Goal: Transaction & Acquisition: Purchase product/service

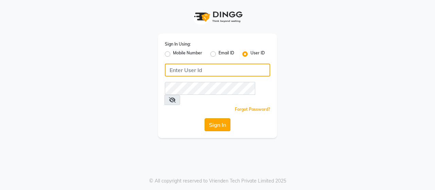
type input "ACE"
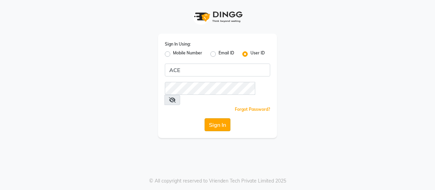
click at [221, 118] on button "Sign In" at bounding box center [217, 124] width 26 height 13
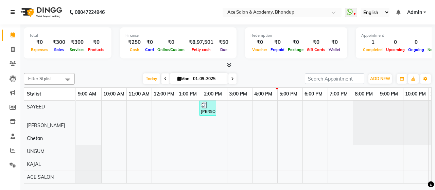
drag, startPoint x: 405, startPoint y: 0, endPoint x: 12, endPoint y: 12, distance: 392.6
click at [12, 12] on icon at bounding box center [13, 12] width 4 height 5
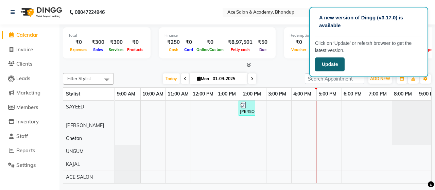
click at [332, 63] on button "Update" at bounding box center [330, 64] width 30 height 14
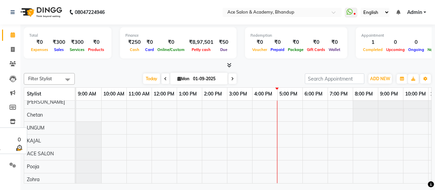
scroll to position [30, 0]
click at [58, 159] on div "Pooja" at bounding box center [49, 164] width 51 height 13
click at [50, 158] on div "Pooja" at bounding box center [49, 164] width 51 height 13
drag, startPoint x: 50, startPoint y: 158, endPoint x: 53, endPoint y: 166, distance: 8.8
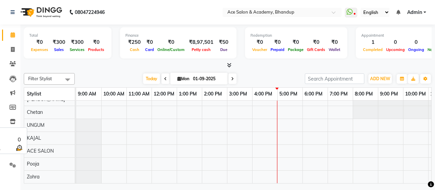
click at [53, 170] on div "Zohra" at bounding box center [49, 176] width 51 height 13
click at [70, 78] on span at bounding box center [68, 79] width 14 height 13
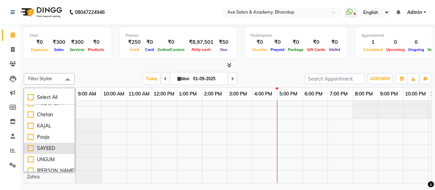
scroll to position [0, 0]
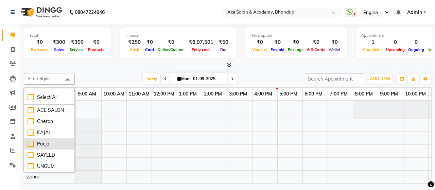
click at [33, 144] on div "Pooja" at bounding box center [48, 143] width 43 height 7
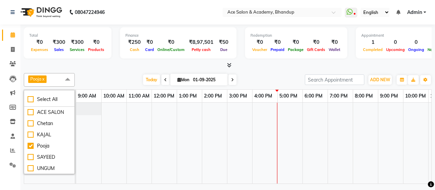
click at [44, 78] on link "x" at bounding box center [42, 78] width 3 height 5
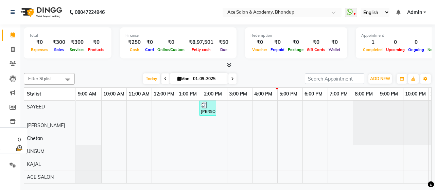
scroll to position [30, 0]
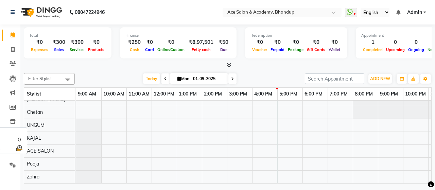
drag, startPoint x: 51, startPoint y: 159, endPoint x: 42, endPoint y: 160, distance: 9.2
click at [42, 160] on div "Pooja" at bounding box center [49, 164] width 51 height 13
click at [42, 159] on div "Pooja" at bounding box center [49, 164] width 51 height 13
click at [67, 78] on span at bounding box center [68, 79] width 14 height 13
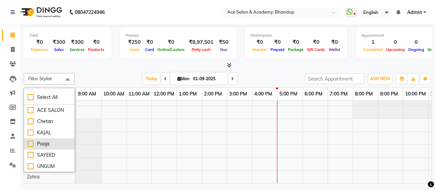
click at [31, 144] on div "Pooja" at bounding box center [48, 143] width 43 height 7
checkbox input "true"
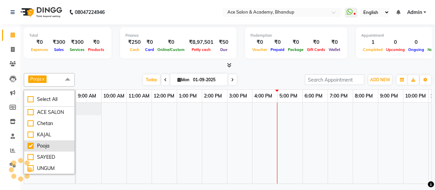
scroll to position [0, 0]
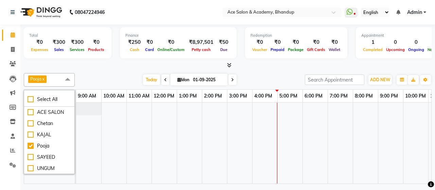
drag, startPoint x: 48, startPoint y: 145, endPoint x: 91, endPoint y: 167, distance: 47.8
click at [91, 167] on td at bounding box center [88, 143] width 25 height 81
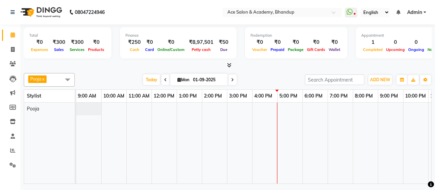
click at [44, 77] on link "x" at bounding box center [42, 78] width 3 height 5
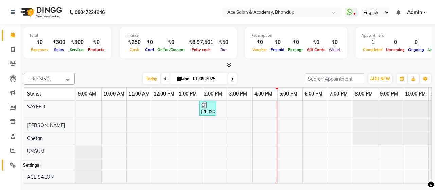
click at [13, 163] on icon at bounding box center [13, 164] width 6 height 5
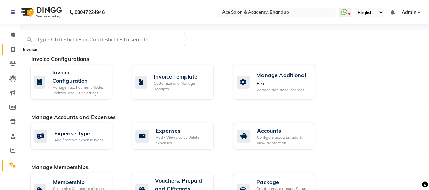
click at [14, 49] on icon at bounding box center [13, 49] width 4 height 5
select select "service"
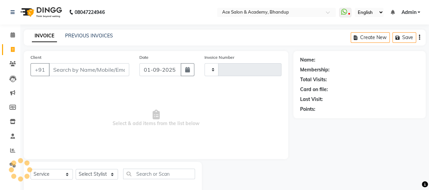
scroll to position [14, 0]
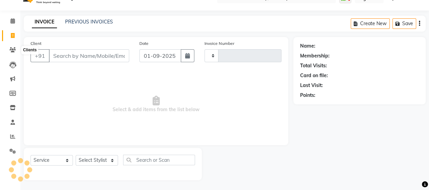
type input "1533"
select select "5800"
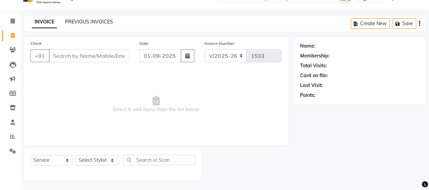
click at [102, 20] on link "PREVIOUS INVOICES" at bounding box center [89, 22] width 48 height 6
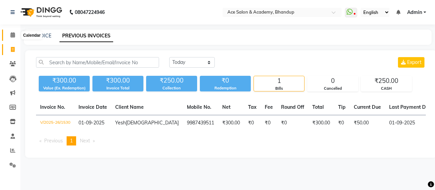
click at [14, 35] on icon at bounding box center [13, 34] width 4 height 5
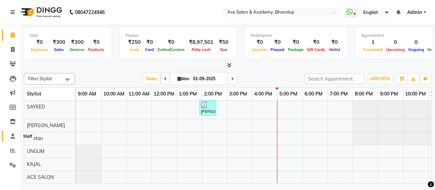
click at [14, 138] on icon at bounding box center [13, 135] width 4 height 5
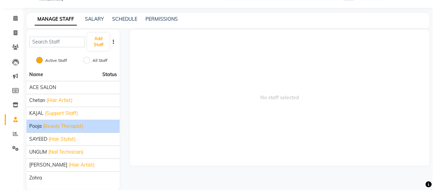
scroll to position [25, 0]
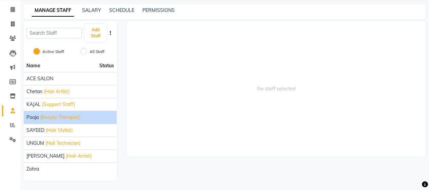
click at [77, 118] on span "(Beauty Therapist)" at bounding box center [60, 117] width 40 height 7
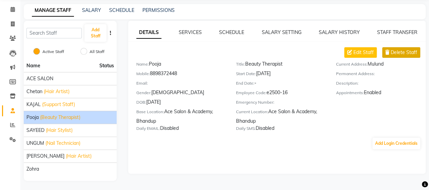
click at [390, 55] on button "Delete Staff" at bounding box center [402, 52] width 38 height 11
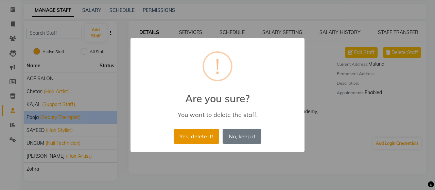
click at [203, 133] on button "Yes, delete it!" at bounding box center [195, 136] width 45 height 15
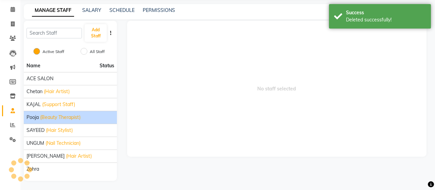
scroll to position [13, 0]
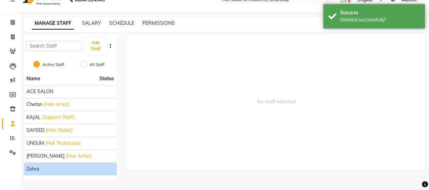
click at [58, 166] on div "Zohra" at bounding box center [70, 168] width 88 height 7
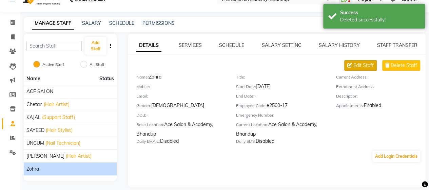
click at [357, 66] on span "Edit Staff" at bounding box center [364, 65] width 20 height 7
select select "female"
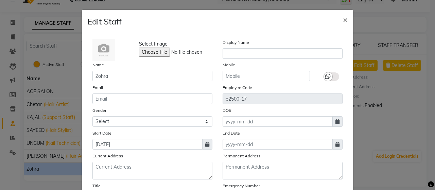
click at [45, 103] on ngb-modal-window "Edit Staff × Select Image Display Name Name Zohra Mobile Email Employee Code e2…" at bounding box center [217, 95] width 435 height 190
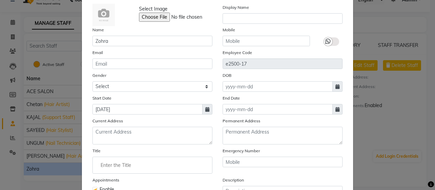
scroll to position [34, 0]
click at [33, 120] on ngb-modal-window "Edit Staff × Select Image Display Name Name Zohra Mobile Email Employee Code e2…" at bounding box center [217, 95] width 435 height 190
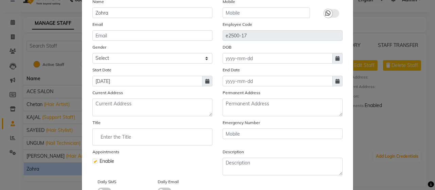
scroll to position [108, 0]
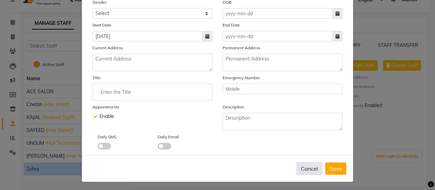
click at [311, 167] on button "Cancel" at bounding box center [309, 168] width 26 height 13
select select
checkbox input "false"
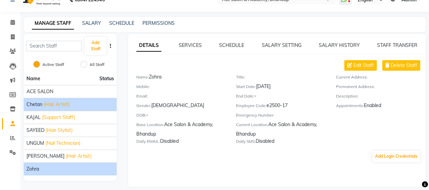
click at [76, 103] on div "Chetan (Hair Artist)" at bounding box center [70, 104] width 88 height 7
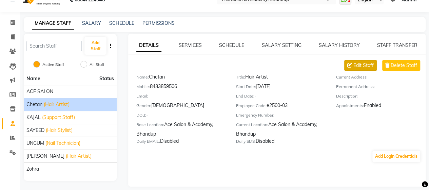
click at [355, 66] on span "Edit Staff" at bounding box center [364, 65] width 20 height 7
select select "male"
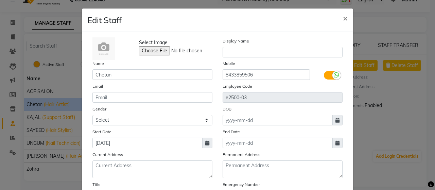
scroll to position [0, 0]
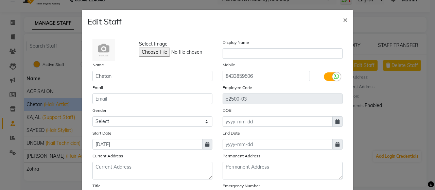
click at [333, 77] on icon at bounding box center [335, 76] width 5 height 6
click at [0, 0] on input "checkbox" at bounding box center [0, 0] width 0 height 0
click at [332, 77] on label at bounding box center [331, 76] width 15 height 8
click at [0, 0] on input "checkbox" at bounding box center [0, 0] width 0 height 0
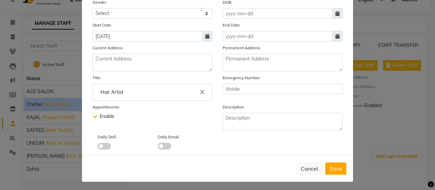
scroll to position [108, 0]
click at [340, 170] on button "Save" at bounding box center [335, 168] width 21 height 12
select select
checkbox input "false"
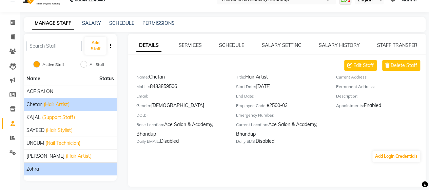
click at [64, 165] on div "Zohra" at bounding box center [70, 168] width 88 height 7
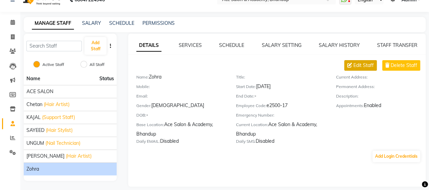
click at [359, 63] on span "Edit Staff" at bounding box center [364, 65] width 20 height 7
select select "female"
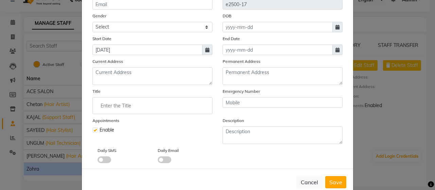
scroll to position [102, 0]
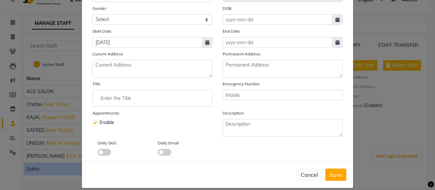
click at [138, 94] on input "Enter the Title" at bounding box center [152, 98] width 114 height 14
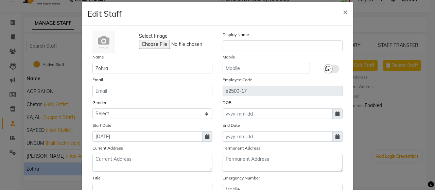
scroll to position [0, 0]
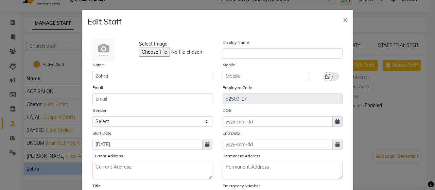
click at [40, 181] on div at bounding box center [217, 95] width 435 height 190
click at [344, 20] on span "×" at bounding box center [345, 19] width 5 height 10
select select
checkbox input "false"
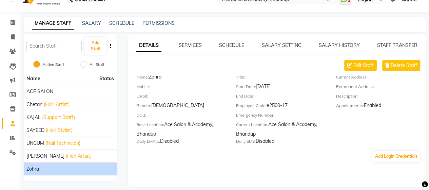
click at [93, 169] on div "Zohra" at bounding box center [70, 168] width 88 height 7
click at [358, 64] on span "Edit Staff" at bounding box center [364, 65] width 20 height 7
select select "female"
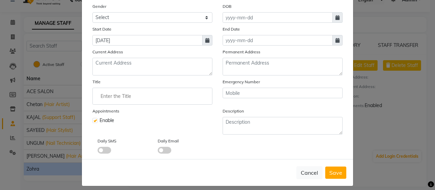
scroll to position [108, 0]
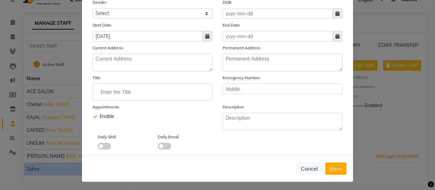
click at [165, 90] on input "Enter the Title" at bounding box center [152, 92] width 114 height 14
click at [157, 87] on input "Enter the Title" at bounding box center [152, 92] width 114 height 14
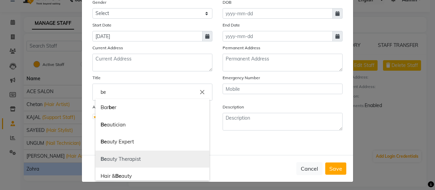
click at [128, 156] on link "Be auty Therapist" at bounding box center [152, 158] width 114 height 17
type input "Beauty Therapist"
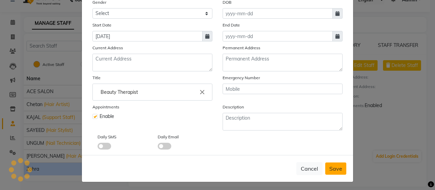
click at [330, 165] on span "Save" at bounding box center [335, 168] width 13 height 7
select select
checkbox input "false"
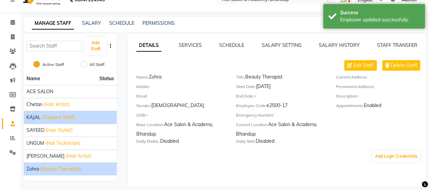
click at [76, 118] on div "KAJAL (Support Staff)" at bounding box center [70, 117] width 88 height 7
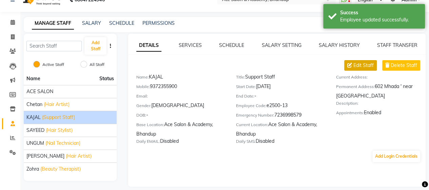
click at [359, 64] on span "Edit Staff" at bounding box center [364, 65] width 20 height 7
select select "female"
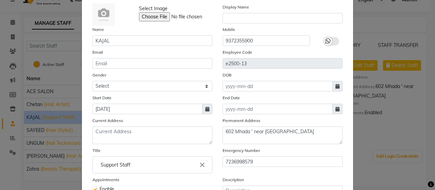
scroll to position [102, 0]
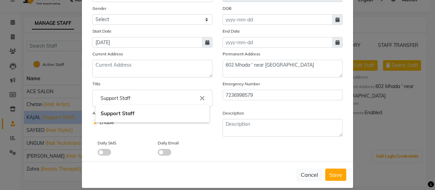
click at [133, 97] on input "Support Staff" at bounding box center [152, 98] width 114 height 14
type input "S"
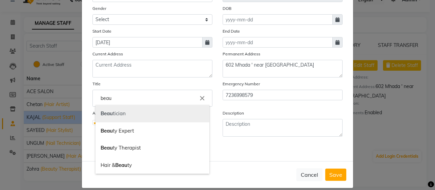
click at [119, 113] on link "Beau tician" at bounding box center [152, 113] width 114 height 17
type input "Beautician"
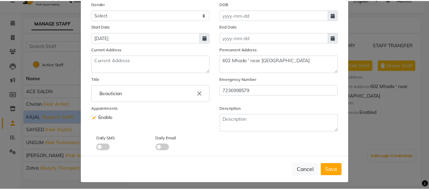
scroll to position [108, 0]
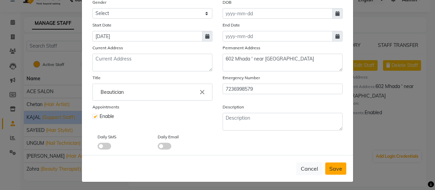
click at [334, 167] on span "Save" at bounding box center [335, 168] width 13 height 7
select select
checkbox input "false"
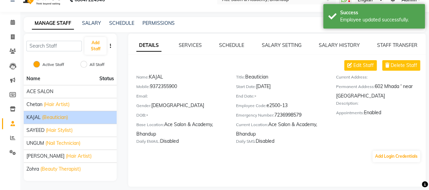
scroll to position [0, 0]
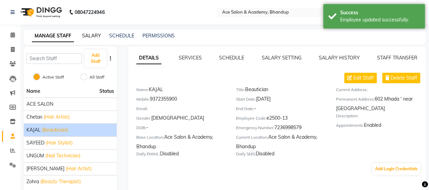
click at [97, 37] on link "SALARY" at bounding box center [91, 36] width 19 height 6
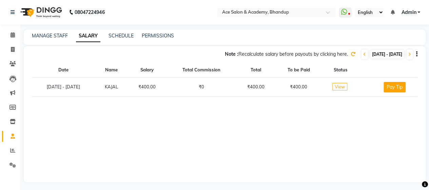
click at [397, 89] on button "Pay Tip" at bounding box center [395, 87] width 22 height 11
select select "1"
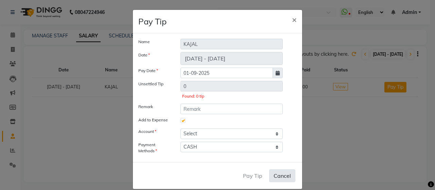
click at [282, 170] on div "Pay Tip Cancel" at bounding box center [217, 175] width 169 height 27
click at [282, 171] on button "Cancel" at bounding box center [282, 175] width 26 height 13
checkbox input "false"
select select
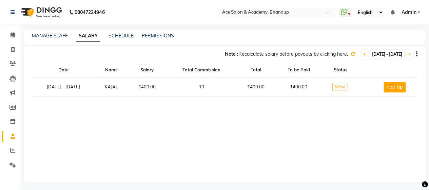
click at [348, 88] on span "View" at bounding box center [340, 86] width 15 height 7
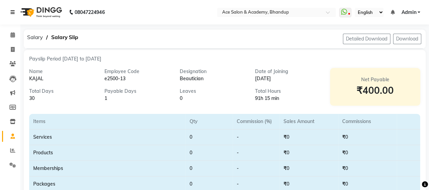
click at [14, 12] on icon at bounding box center [13, 12] width 4 height 5
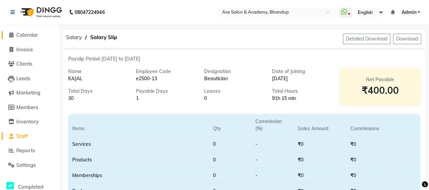
click at [9, 33] on icon at bounding box center [11, 34] width 4 height 5
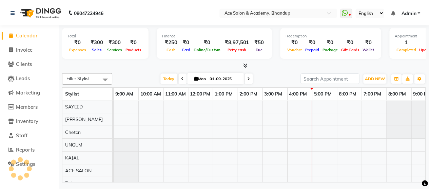
scroll to position [6, 0]
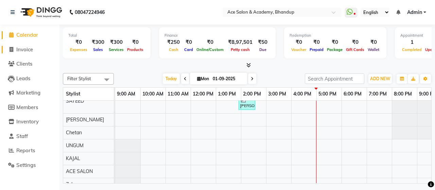
click at [19, 49] on span "Invoice" at bounding box center [24, 49] width 17 height 6
select select "5800"
select select "service"
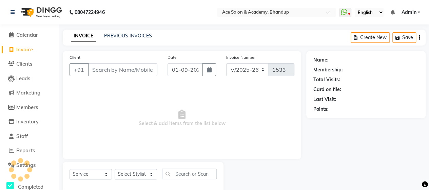
click at [112, 65] on input "Client" at bounding box center [123, 69] width 70 height 13
type input "s"
click at [129, 36] on link "PREVIOUS INVOICES" at bounding box center [128, 36] width 48 height 6
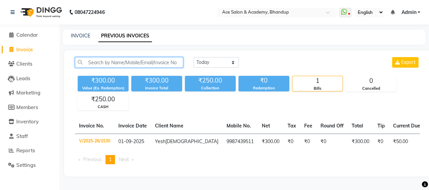
click at [113, 63] on input "text" at bounding box center [129, 62] width 108 height 11
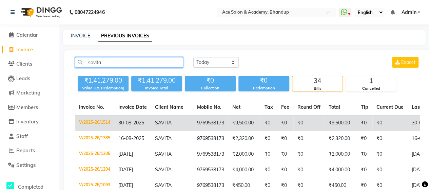
type input "savita"
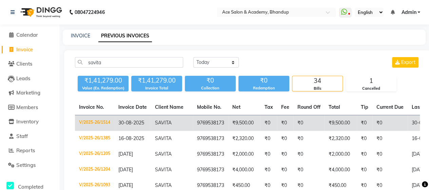
click at [206, 120] on td "9769538173" at bounding box center [210, 123] width 35 height 16
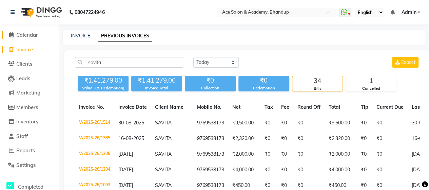
click at [36, 37] on span "Calendar" at bounding box center [27, 35] width 22 height 6
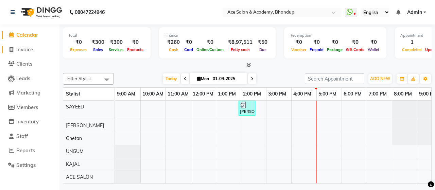
click at [30, 49] on span "Invoice" at bounding box center [24, 49] width 17 height 6
select select "5800"
select select "service"
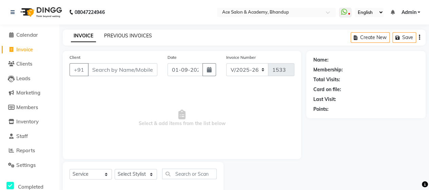
click at [128, 36] on link "PREVIOUS INVOICES" at bounding box center [128, 36] width 48 height 6
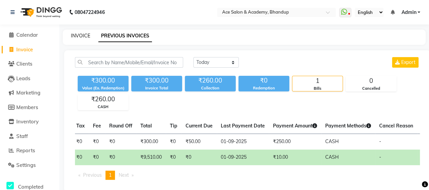
click at [80, 37] on link "INVOICE" at bounding box center [80, 36] width 19 height 6
select select "service"
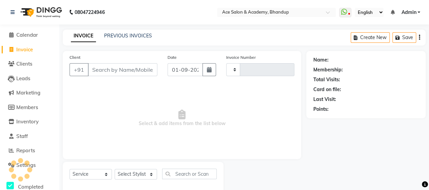
scroll to position [14, 0]
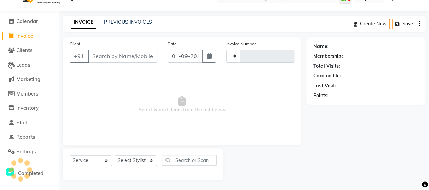
type input "1533"
select select "5800"
click at [23, 19] on span "Calendar" at bounding box center [27, 21] width 22 height 6
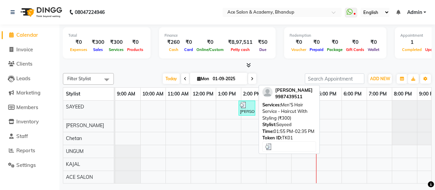
click at [243, 108] on div "Yesh Jain, TK01, 01:55 PM-02:35 PM, Men'S Hair Service - Haircut With Styling (…" at bounding box center [246, 108] width 15 height 13
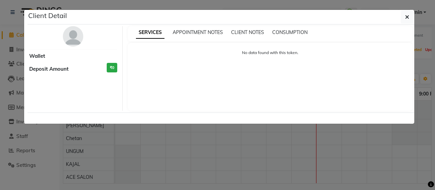
select select "3"
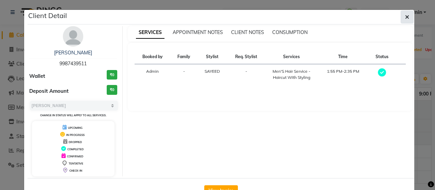
click at [405, 16] on icon "button" at bounding box center [407, 16] width 4 height 5
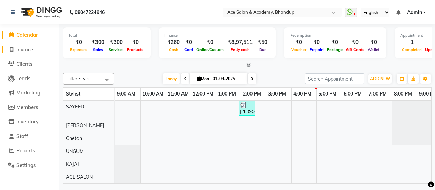
click at [23, 48] on span "Invoice" at bounding box center [24, 49] width 17 height 6
select select "5800"
select select "service"
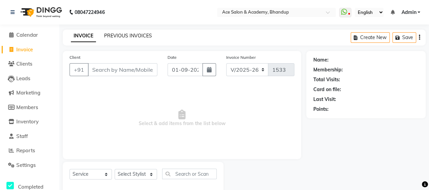
click at [129, 36] on link "PREVIOUS INVOICES" at bounding box center [128, 36] width 48 height 6
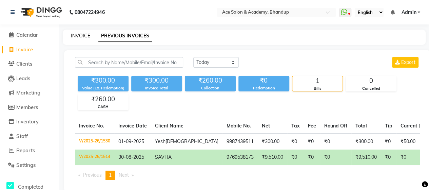
click at [79, 33] on link "INVOICE" at bounding box center [80, 36] width 19 height 6
select select "5800"
select select "service"
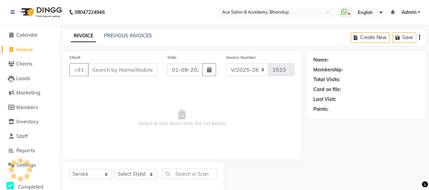
scroll to position [14, 0]
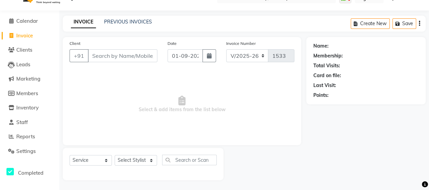
click at [98, 55] on input "Client" at bounding box center [123, 55] width 70 height 13
type input "s"
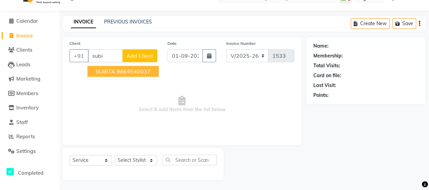
click at [109, 70] on span "SUBITA" at bounding box center [106, 71] width 20 height 7
type input "9664540037"
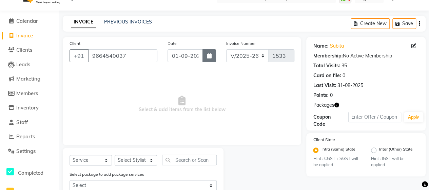
click at [212, 54] on icon "button" at bounding box center [209, 55] width 5 height 5
select select "9"
select select "2025"
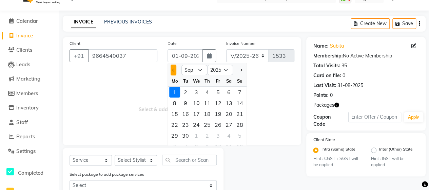
click at [175, 69] on span "Previous month" at bounding box center [173, 70] width 3 height 3
select select "8"
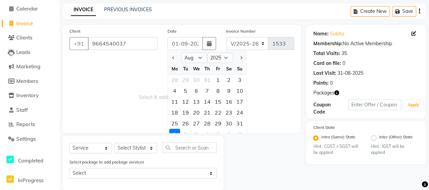
scroll to position [37, 0]
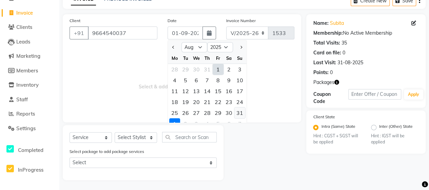
click at [240, 113] on div "31" at bounding box center [240, 112] width 11 height 11
type input "31-08-2025"
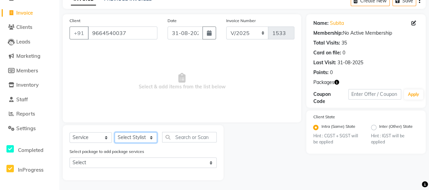
click at [143, 137] on select "Select Stylist ACE SALON Chetan KAJAL SAYEED UNGUM Vinayak Zohra" at bounding box center [136, 137] width 42 height 11
select select "40245"
click at [115, 132] on select "Select Stylist ACE SALON Chetan KAJAL SAYEED UNGUM Vinayak Zohra" at bounding box center [136, 137] width 42 height 11
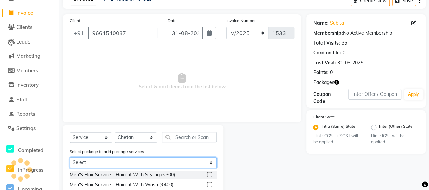
click at [191, 159] on select "Select scalp" at bounding box center [143, 162] width 147 height 11
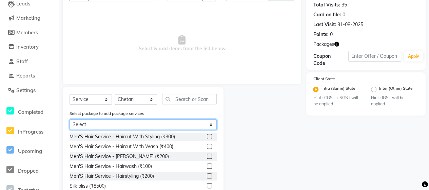
scroll to position [105, 0]
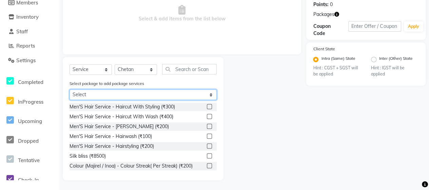
click at [112, 92] on select "Select scalp" at bounding box center [143, 94] width 147 height 11
select select "1: Object"
click at [70, 100] on select "Select scalp" at bounding box center [143, 94] width 147 height 11
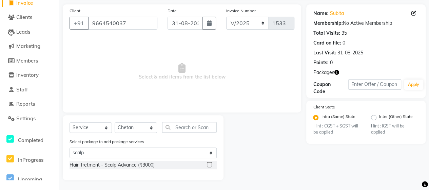
click at [210, 162] on label at bounding box center [209, 164] width 5 height 5
click at [210, 163] on input "checkbox" at bounding box center [209, 165] width 4 height 4
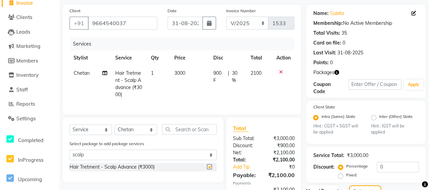
checkbox input "false"
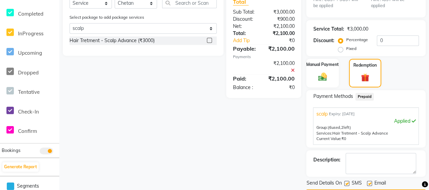
scroll to position [196, 0]
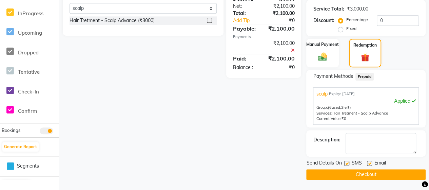
click at [388, 172] on button "Checkout" at bounding box center [367, 174] width 120 height 11
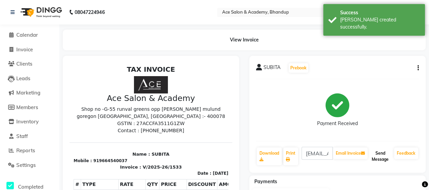
click at [380, 156] on button "Send Message" at bounding box center [380, 156] width 22 height 18
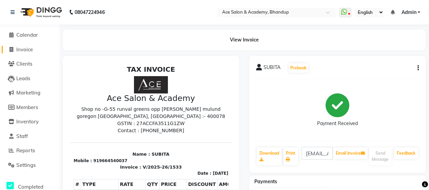
click at [30, 49] on span "Invoice" at bounding box center [24, 49] width 17 height 6
select select "5800"
select select "service"
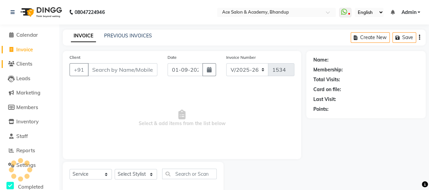
scroll to position [14, 0]
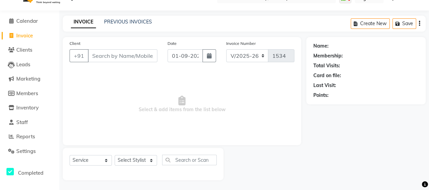
click at [107, 56] on input "Client" at bounding box center [123, 55] width 70 height 13
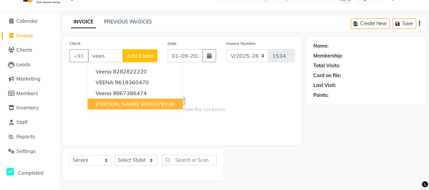
click at [146, 102] on ngb-highlight "9820378138" at bounding box center [158, 103] width 34 height 7
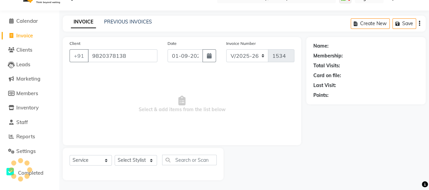
type input "9820378138"
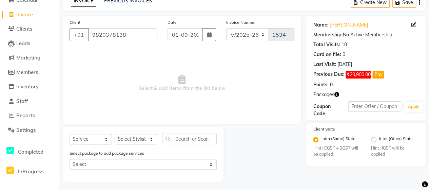
scroll to position [37, 0]
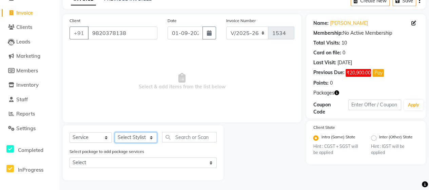
click at [133, 135] on select "Select Stylist ACE SALON Chetan KAJAL SAYEED UNGUM Vinayak Zohra" at bounding box center [136, 137] width 42 height 11
select select "40245"
click at [115, 132] on select "Select Stylist ACE SALON Chetan KAJAL SAYEED UNGUM Vinayak Zohra" at bounding box center [136, 137] width 42 height 11
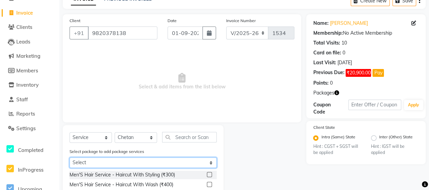
click at [198, 159] on select "Select Skf touchup Bespoke" at bounding box center [143, 162] width 147 height 11
select select "1: Object"
click at [70, 157] on select "Select Skf touchup Bespoke" at bounding box center [143, 162] width 147 height 11
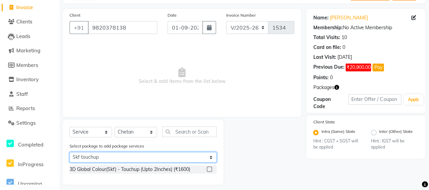
scroll to position [47, 0]
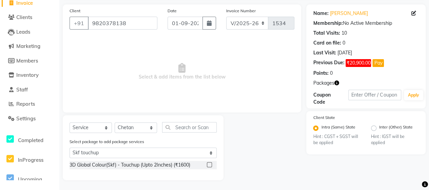
click at [206, 164] on div "3D Global Colour(Skf) - Touchup (Upto 2Inches) (₹1600)" at bounding box center [143, 165] width 147 height 8
click at [208, 164] on label at bounding box center [209, 164] width 5 height 5
click at [208, 164] on input "checkbox" at bounding box center [209, 165] width 4 height 4
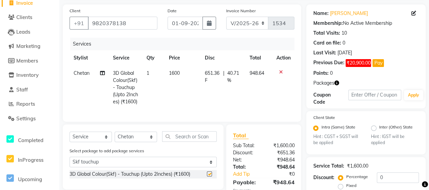
checkbox input "false"
click at [209, 21] on icon "button" at bounding box center [209, 22] width 5 height 5
select select "9"
select select "2025"
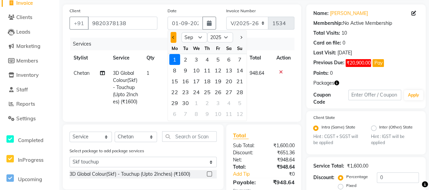
click at [173, 36] on span "Previous month" at bounding box center [173, 37] width 3 height 3
select select "8"
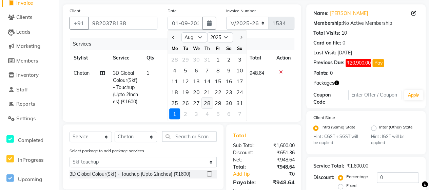
click at [210, 102] on div "28" at bounding box center [207, 102] width 11 height 11
type input "28-08-2025"
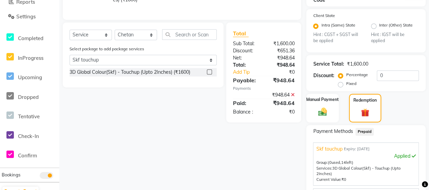
scroll to position [222, 0]
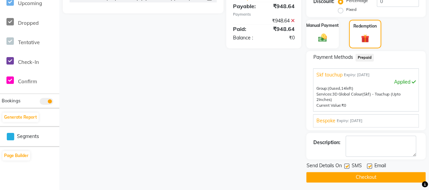
click at [383, 175] on button "Checkout" at bounding box center [367, 177] width 120 height 11
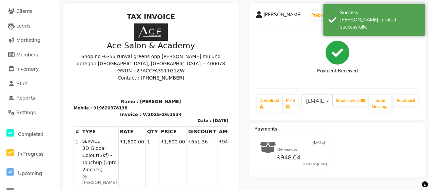
scroll to position [102, 0]
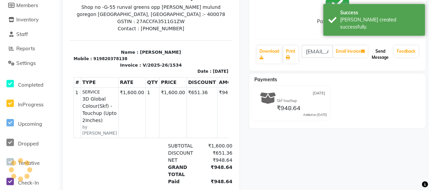
click at [388, 55] on button "Send Message" at bounding box center [380, 54] width 22 height 18
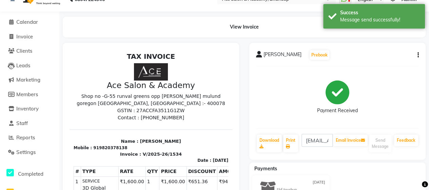
scroll to position [0, 0]
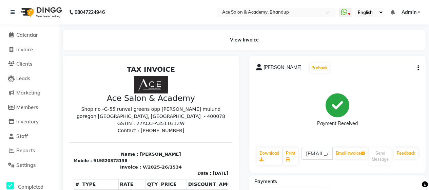
select select "5800"
select select "service"
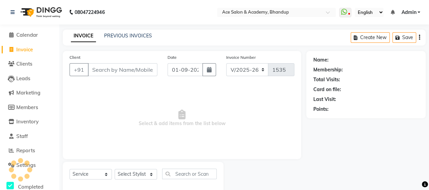
scroll to position [14, 0]
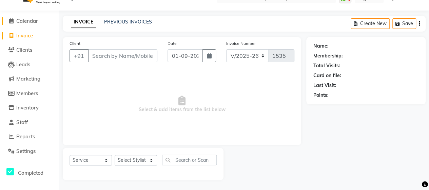
click at [26, 22] on span "Calendar" at bounding box center [27, 21] width 22 height 6
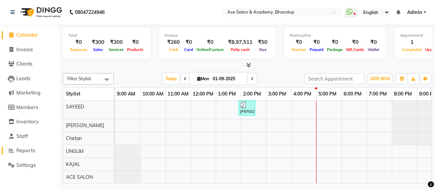
click at [28, 152] on span "Reports" at bounding box center [25, 150] width 19 height 6
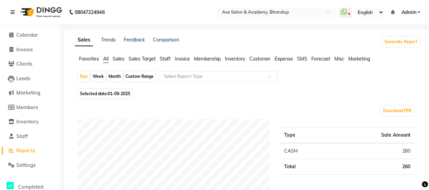
click at [115, 75] on div "Month" at bounding box center [115, 77] width 16 height 10
select select "9"
select select "2025"
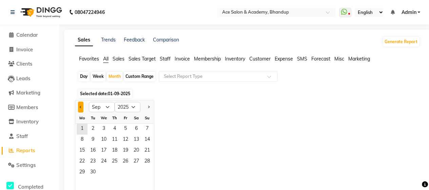
click at [78, 106] on button "Previous month" at bounding box center [80, 107] width 5 height 11
select select "8"
click at [129, 127] on span "1" at bounding box center [125, 129] width 11 height 11
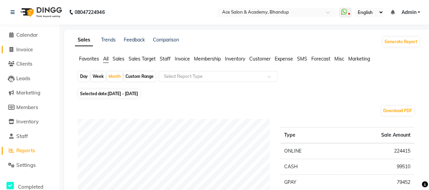
click at [31, 52] on span "Invoice" at bounding box center [24, 49] width 17 height 6
select select "5800"
select select "service"
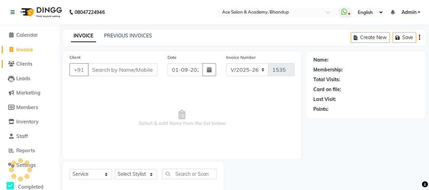
scroll to position [14, 0]
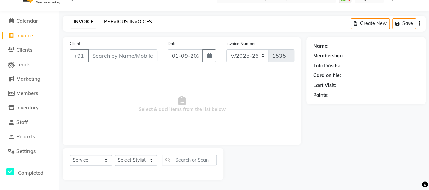
click at [123, 23] on link "PREVIOUS INVOICES" at bounding box center [128, 22] width 48 height 6
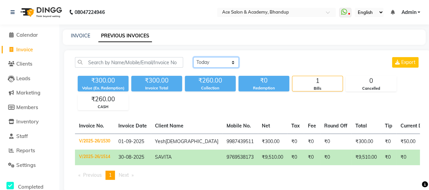
click at [226, 65] on select "Today Yesterday Custom Range" at bounding box center [216, 62] width 45 height 11
select select "yesterday"
click at [194, 57] on select "Today Yesterday Custom Range" at bounding box center [216, 62] width 45 height 11
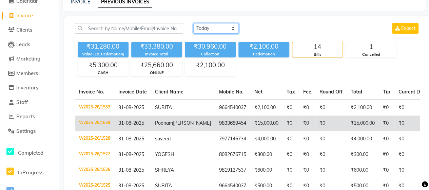
scroll to position [68, 0]
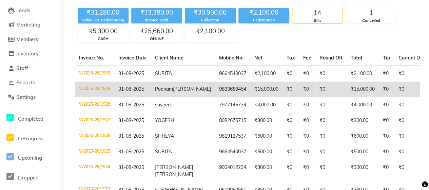
click at [251, 92] on td "₹15,000.00" at bounding box center [267, 89] width 32 height 16
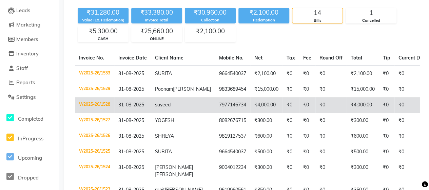
click at [299, 109] on td "₹0" at bounding box center [307, 105] width 16 height 16
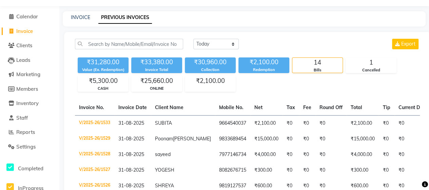
scroll to position [0, 0]
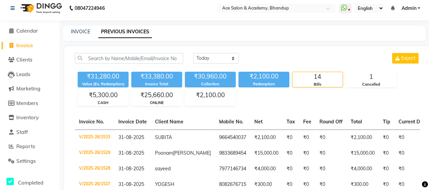
select select "5800"
select select "service"
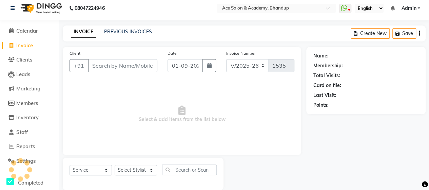
scroll to position [14, 0]
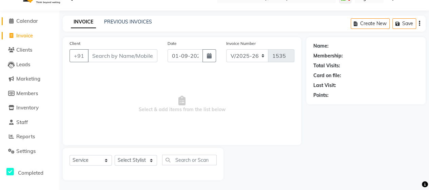
click at [31, 23] on span "Calendar" at bounding box center [27, 21] width 22 height 6
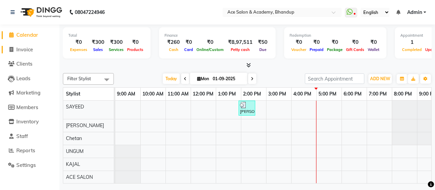
click at [30, 48] on span "Invoice" at bounding box center [24, 49] width 17 height 6
select select "5800"
select select "service"
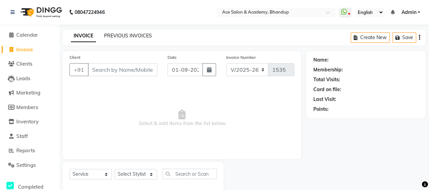
click at [120, 36] on link "PREVIOUS INVOICES" at bounding box center [128, 36] width 48 height 6
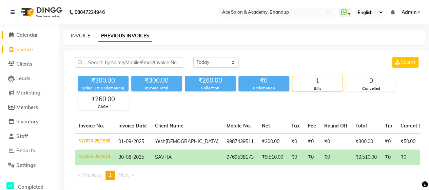
click at [34, 32] on span "Calendar" at bounding box center [27, 35] width 22 height 6
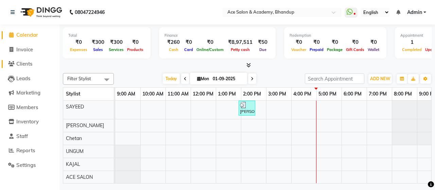
click at [22, 63] on span "Clients" at bounding box center [24, 63] width 16 height 6
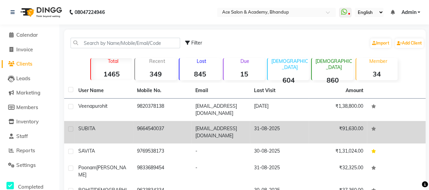
scroll to position [34, 0]
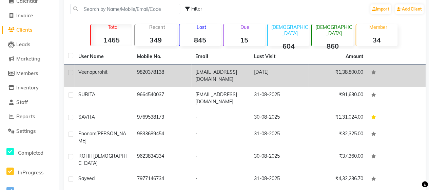
click at [375, 71] on icon at bounding box center [373, 72] width 5 height 4
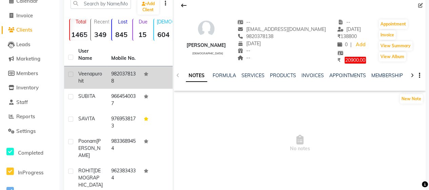
click at [144, 74] on icon at bounding box center [146, 74] width 5 height 4
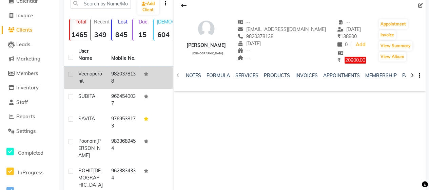
click at [144, 74] on icon at bounding box center [146, 74] width 5 height 4
click at [73, 74] on td at bounding box center [69, 77] width 10 height 22
click at [69, 73] on label at bounding box center [70, 74] width 5 height 5
click at [69, 73] on input "checkbox" at bounding box center [70, 74] width 4 height 4
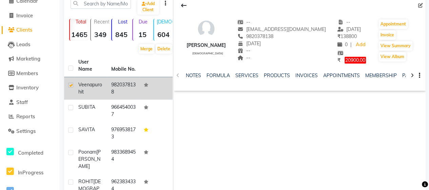
click at [142, 84] on td at bounding box center [156, 88] width 33 height 22
click at [144, 84] on icon at bounding box center [146, 85] width 5 height 4
click at [71, 84] on label at bounding box center [70, 84] width 5 height 5
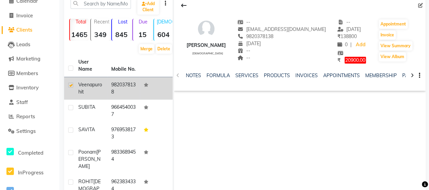
click at [71, 84] on input "checkbox" at bounding box center [70, 85] width 4 height 4
checkbox input "false"
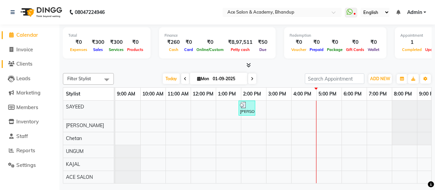
click at [23, 63] on span "Clients" at bounding box center [24, 63] width 16 height 6
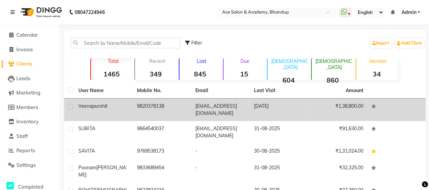
click at [373, 105] on icon at bounding box center [373, 106] width 5 height 4
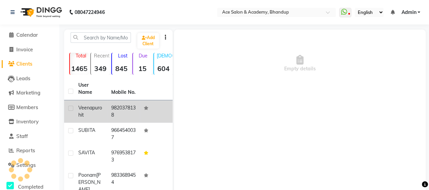
click at [373, 105] on div "Empty details" at bounding box center [300, 132] width 252 height 204
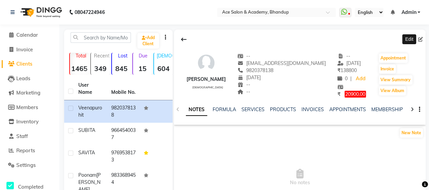
click at [419, 38] on icon at bounding box center [421, 39] width 5 height 5
select select "15"
select select "06"
select select "female"
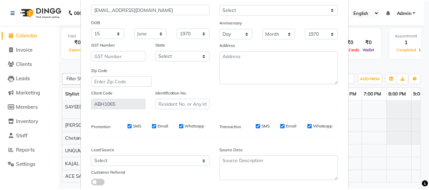
scroll to position [102, 0]
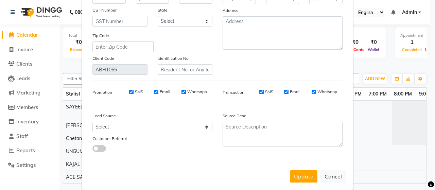
click at [301, 179] on button "Update" at bounding box center [303, 176] width 27 height 12
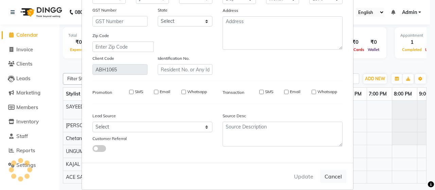
select select
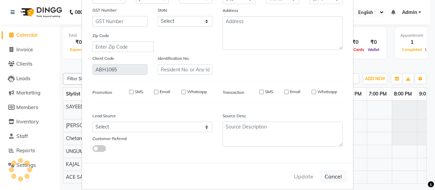
select select
checkbox input "false"
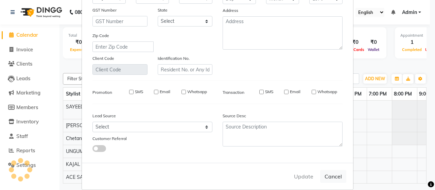
checkbox input "false"
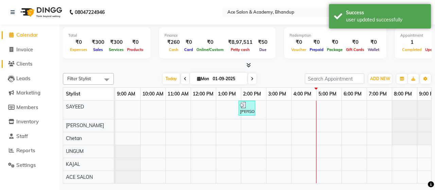
click at [27, 61] on span "Clients" at bounding box center [24, 63] width 16 height 6
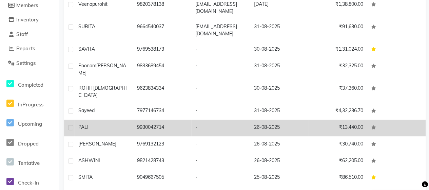
scroll to position [110, 0]
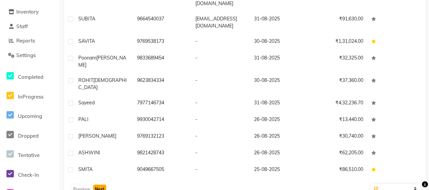
click at [99, 184] on button "Next" at bounding box center [99, 189] width 13 height 10
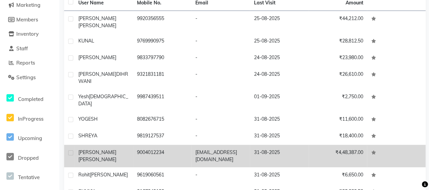
scroll to position [102, 0]
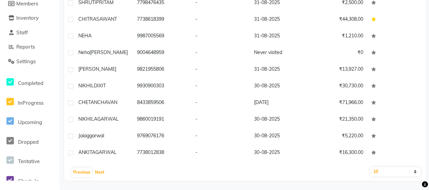
scroll to position [104, 0]
click at [99, 169] on button "Next" at bounding box center [99, 172] width 13 height 10
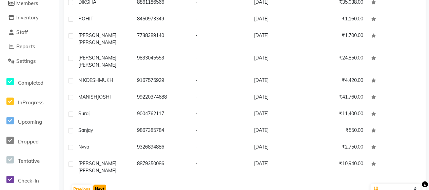
click at [99, 184] on button "Next" at bounding box center [99, 189] width 13 height 10
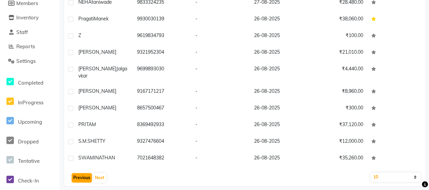
click at [87, 173] on button "Previous" at bounding box center [82, 178] width 20 height 10
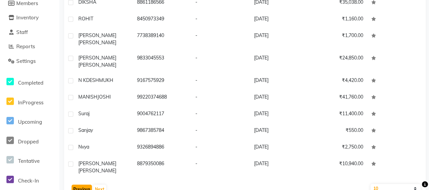
click at [87, 184] on button "Previous" at bounding box center [82, 189] width 20 height 10
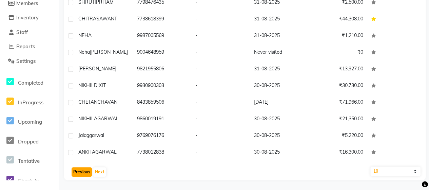
click at [87, 170] on button "Previous" at bounding box center [82, 172] width 20 height 10
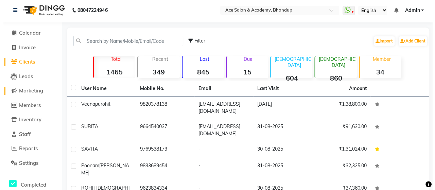
scroll to position [0, 0]
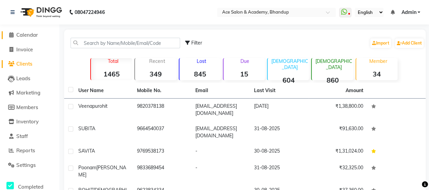
click at [13, 35] on icon at bounding box center [11, 34] width 4 height 5
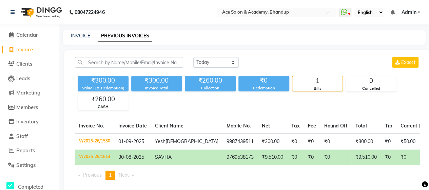
select select "5800"
select select "service"
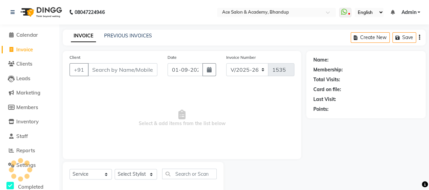
scroll to position [14, 0]
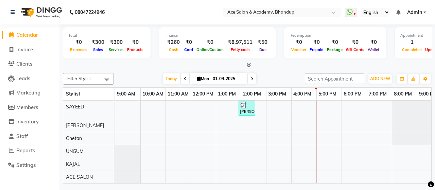
select select "5800"
select select "service"
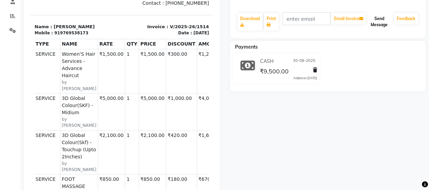
click at [378, 25] on button "Send Message" at bounding box center [379, 22] width 24 height 18
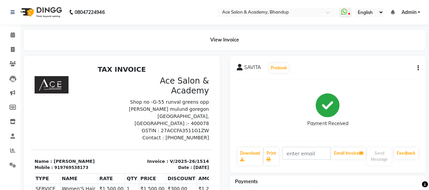
click at [418, 68] on icon "button" at bounding box center [418, 68] width 1 height 0
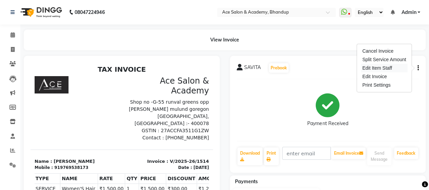
click at [393, 67] on div "Edit Item Staff" at bounding box center [384, 68] width 47 height 8
select select "40245"
select select "89012"
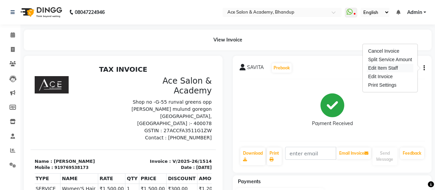
select select "40245"
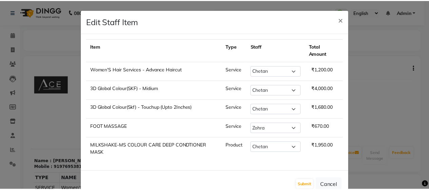
scroll to position [16, 0]
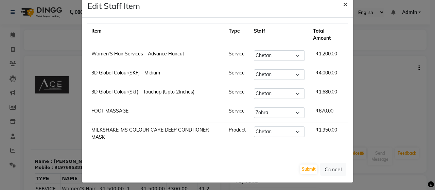
click at [343, 5] on span "×" at bounding box center [345, 4] width 5 height 10
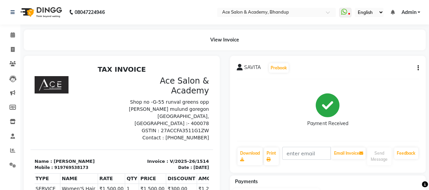
click at [418, 68] on icon "button" at bounding box center [418, 68] width 1 height 0
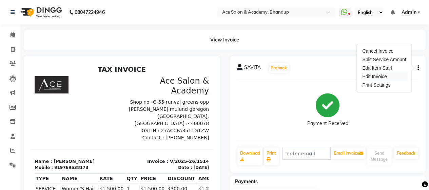
click at [389, 78] on div "Edit Invoice" at bounding box center [384, 76] width 47 height 8
select select "service"
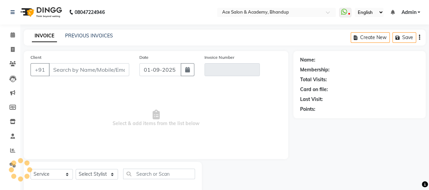
scroll to position [14, 0]
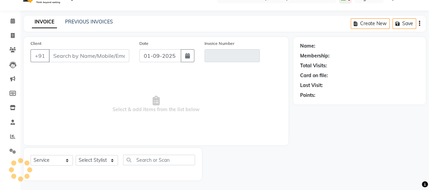
type input "9769538173"
type input "V/2025-26/1514"
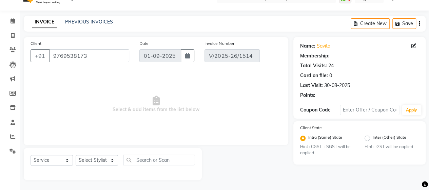
select select "1: Object"
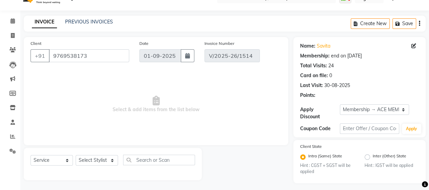
type input "30-08-2025"
select select "select"
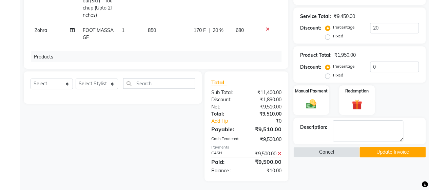
scroll to position [193, 0]
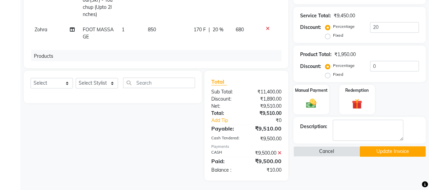
click at [407, 150] on button "Update Invoice" at bounding box center [393, 151] width 66 height 11
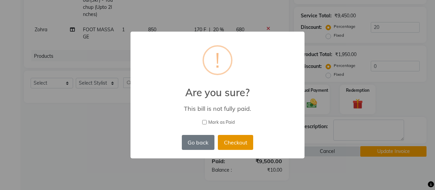
click at [240, 140] on button "Checkout" at bounding box center [235, 142] width 35 height 15
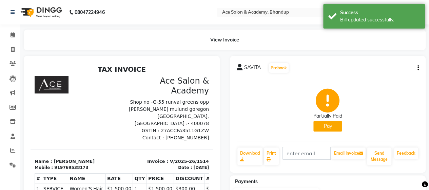
click at [331, 126] on button "Pay" at bounding box center [328, 126] width 29 height 11
select select "1"
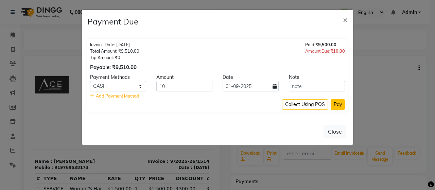
click at [340, 104] on button "Pay" at bounding box center [337, 104] width 14 height 11
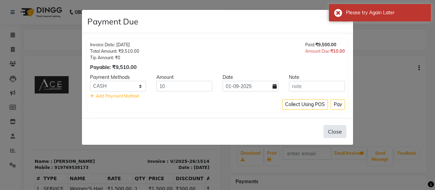
click at [332, 130] on button "Close" at bounding box center [334, 131] width 23 height 13
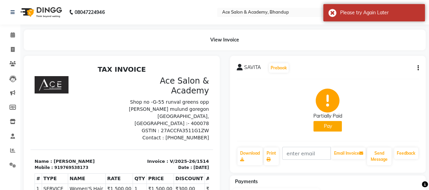
click at [332, 127] on button "Pay" at bounding box center [328, 126] width 29 height 11
select select "1"
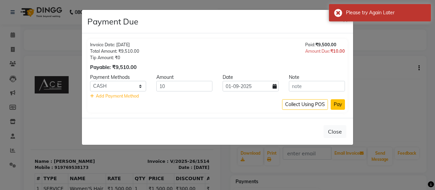
click at [336, 104] on button "Pay" at bounding box center [337, 104] width 14 height 11
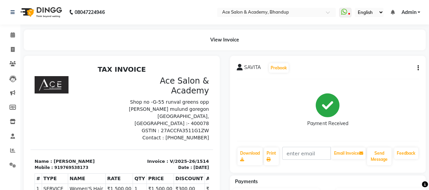
click at [418, 68] on icon "button" at bounding box center [418, 68] width 1 height 0
click at [391, 106] on div "Payment Received" at bounding box center [328, 110] width 183 height 51
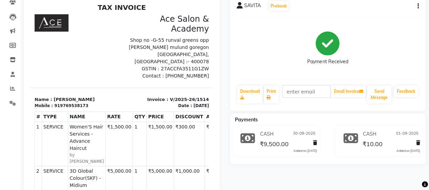
scroll to position [68, 0]
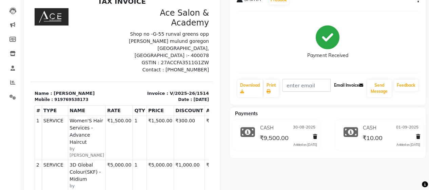
click at [359, 85] on icon at bounding box center [361, 85] width 4 height 4
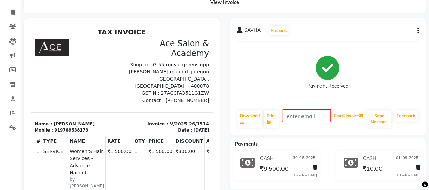
scroll to position [0, 0]
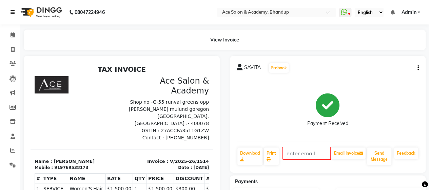
click at [12, 13] on icon at bounding box center [13, 12] width 4 height 5
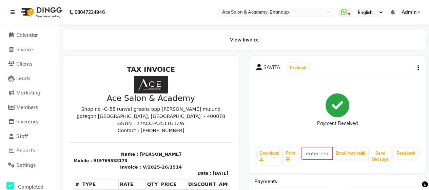
click at [419, 68] on icon "button" at bounding box center [418, 68] width 1 height 0
click at [396, 109] on div "Payment Received" at bounding box center [337, 110] width 163 height 51
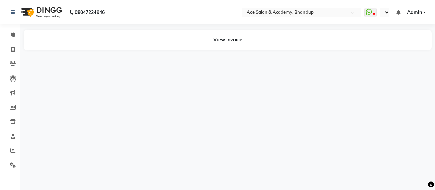
select select "en"
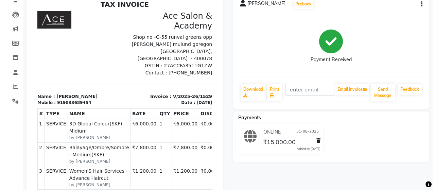
scroll to position [34, 0]
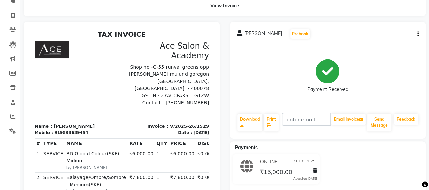
click at [418, 34] on icon "button" at bounding box center [418, 34] width 1 height 0
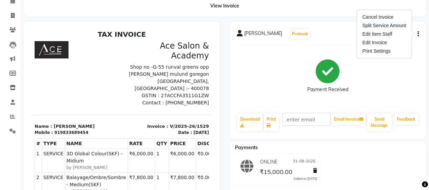
click at [392, 26] on div "Split Service Amount" at bounding box center [384, 25] width 47 height 8
select select "40245"
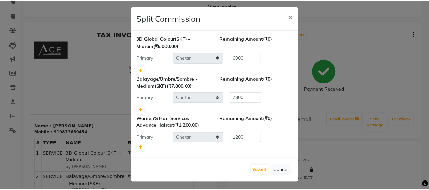
scroll to position [5, 0]
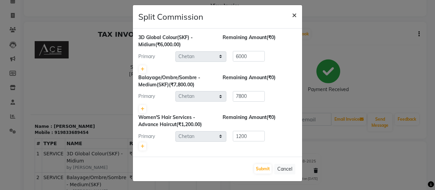
click at [292, 15] on span "×" at bounding box center [294, 15] width 5 height 10
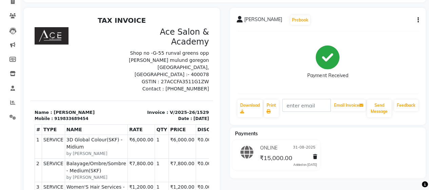
scroll to position [0, 0]
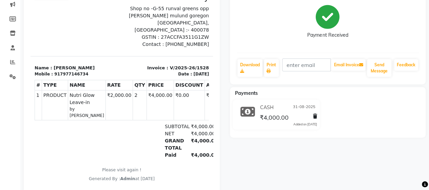
scroll to position [102, 0]
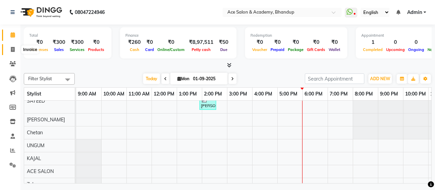
click at [14, 49] on icon at bounding box center [13, 49] width 4 height 5
select select "5800"
select select "service"
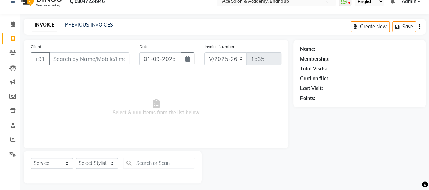
scroll to position [14, 0]
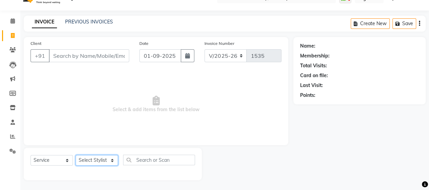
click at [102, 157] on select "Select Stylist ACE SALON Chetan KAJAL SAYEED UNGUM Vinayak Zohra" at bounding box center [97, 160] width 42 height 11
select select "40243"
click at [76, 155] on select "Select Stylist ACE SALON Chetan KAJAL SAYEED UNGUM Vinayak Zohra" at bounding box center [97, 160] width 42 height 11
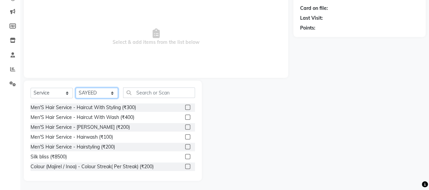
scroll to position [82, 0]
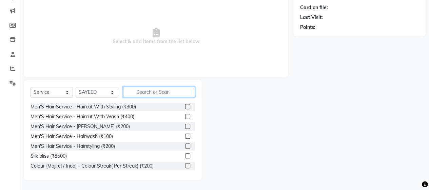
click at [147, 90] on input "text" at bounding box center [159, 92] width 72 height 11
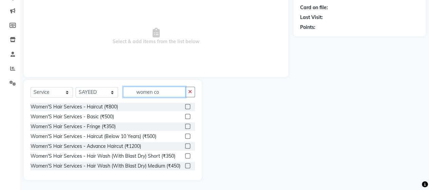
scroll to position [14, 0]
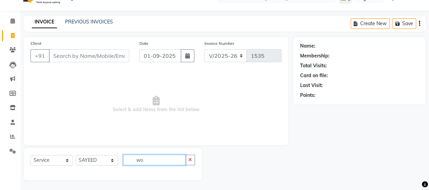
type input "w"
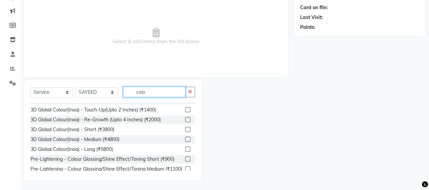
scroll to position [189, 0]
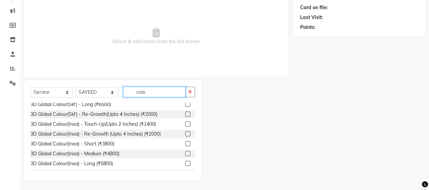
type input "colo"
click at [185, 122] on label at bounding box center [187, 123] width 5 height 5
click at [185, 122] on input "checkbox" at bounding box center [187, 124] width 4 height 4
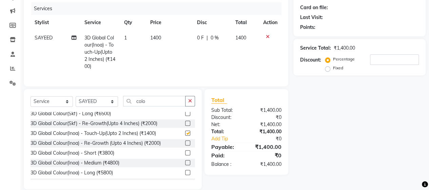
checkbox input "false"
click at [100, 106] on select "Select Stylist ACE SALON Chetan KAJAL SAYEED UNGUM Vinayak Zohra" at bounding box center [97, 101] width 42 height 11
select select "89012"
click at [76, 101] on select "Select Stylist ACE SALON Chetan KAJAL SAYEED UNGUM Vinayak Zohra" at bounding box center [97, 101] width 42 height 11
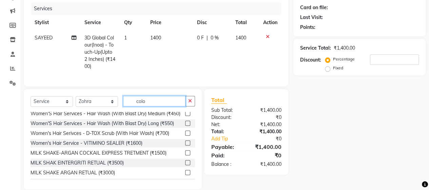
click at [176, 106] on input "colo" at bounding box center [154, 101] width 62 height 11
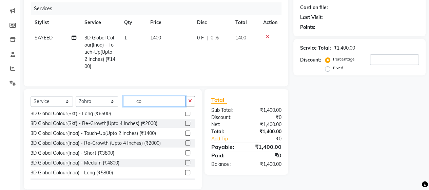
type input "c"
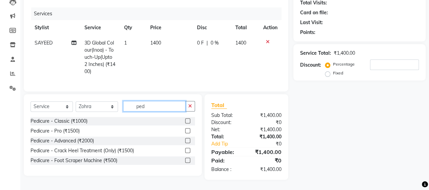
scroll to position [81, 0]
type input "pedi"
click at [188, 120] on label at bounding box center [187, 120] width 5 height 5
click at [188, 120] on input "checkbox" at bounding box center [187, 121] width 4 height 4
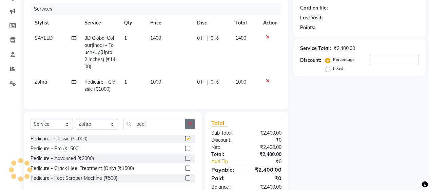
checkbox input "false"
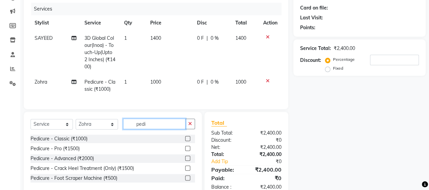
drag, startPoint x: 180, startPoint y: 128, endPoint x: 177, endPoint y: 129, distance: 3.5
click at [179, 128] on input "pedi" at bounding box center [154, 123] width 62 height 11
type input "p"
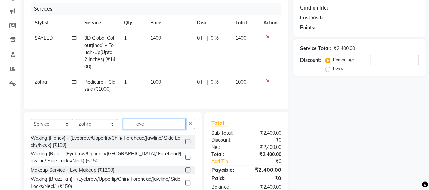
type input "eye"
click at [187, 144] on label at bounding box center [187, 141] width 5 height 5
click at [187, 144] on input "checkbox" at bounding box center [187, 142] width 4 height 4
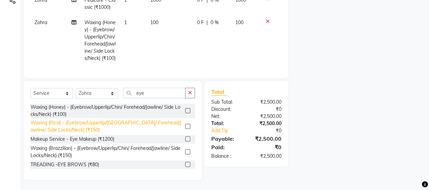
scroll to position [175, 0]
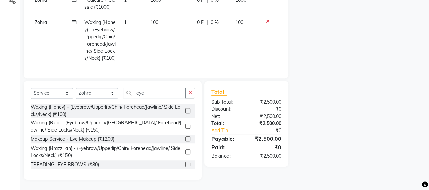
click at [187, 110] on label at bounding box center [187, 110] width 5 height 5
click at [187, 110] on input "checkbox" at bounding box center [187, 111] width 4 height 4
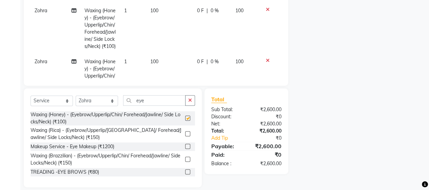
checkbox input "false"
click at [161, 100] on input "eye" at bounding box center [154, 100] width 62 height 11
type input "e"
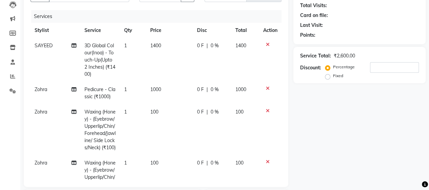
scroll to position [0, 0]
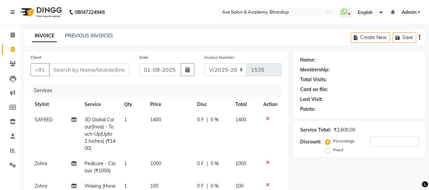
type input "wash"
click at [273, 133] on td at bounding box center [270, 134] width 22 height 44
click at [283, 131] on div "Client +91 Date 01-09-2025 Invoice Number V/2025 V/2025-26 1535 Services Stylis…" at bounding box center [156, 156] width 265 height 210
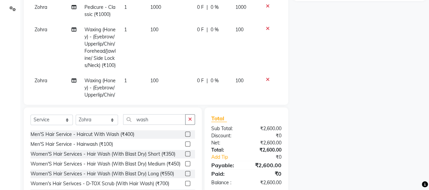
scroll to position [170, 0]
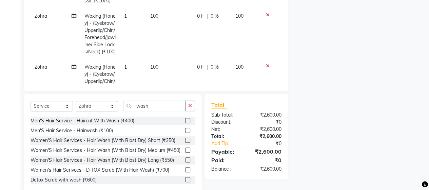
click at [268, 133] on div "₹2,600.00" at bounding box center [266, 136] width 40 height 7
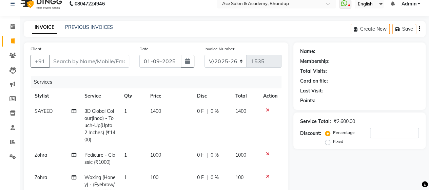
scroll to position [0, 0]
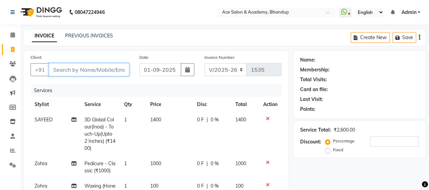
click at [94, 70] on input "Client" at bounding box center [89, 69] width 80 height 13
type input "s"
type input "0"
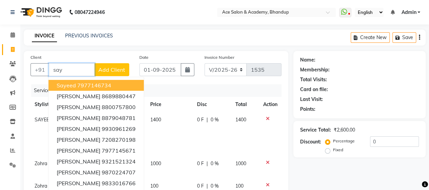
click at [104, 85] on ngb-highlight "7977146734" at bounding box center [94, 85] width 34 height 7
type input "7977146734"
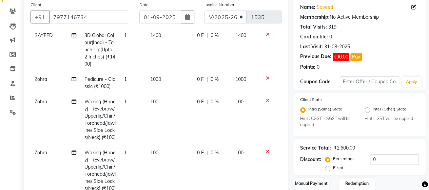
scroll to position [102, 0]
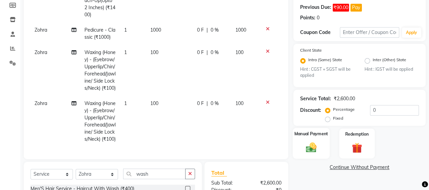
click at [307, 144] on img at bounding box center [311, 147] width 17 height 12
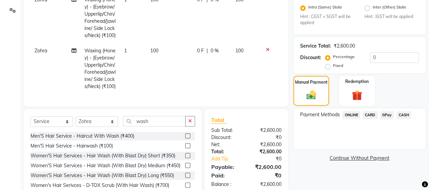
scroll to position [170, 0]
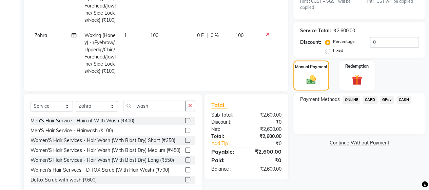
click at [403, 97] on span "CASH" at bounding box center [404, 100] width 15 height 8
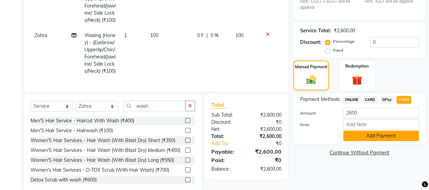
click at [382, 133] on button "Add Payment" at bounding box center [382, 135] width 76 height 11
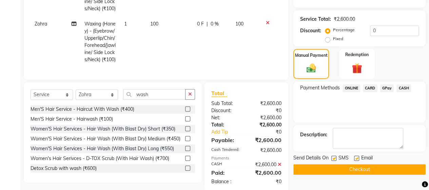
scroll to position [193, 0]
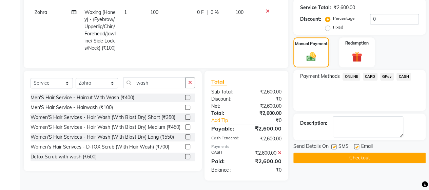
click at [359, 156] on button "Checkout" at bounding box center [360, 157] width 132 height 11
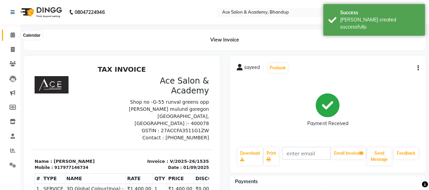
click at [12, 32] on icon at bounding box center [13, 34] width 4 height 5
